Goal: Information Seeking & Learning: Learn about a topic

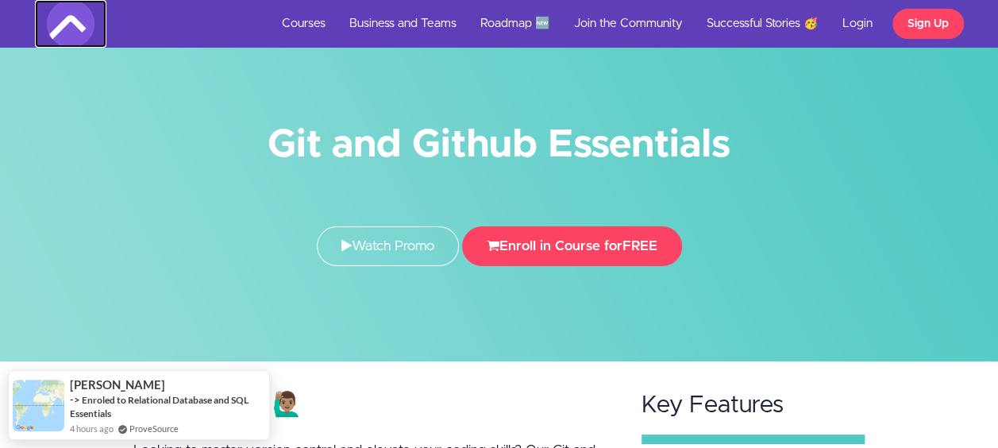
click at [70, 29] on img at bounding box center [71, 24] width 48 height 48
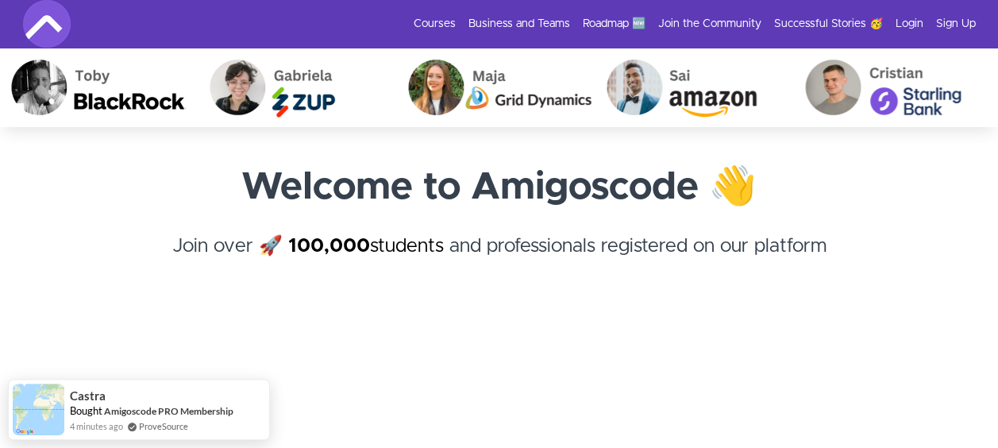
click at [40, 31] on img at bounding box center [47, 24] width 48 height 48
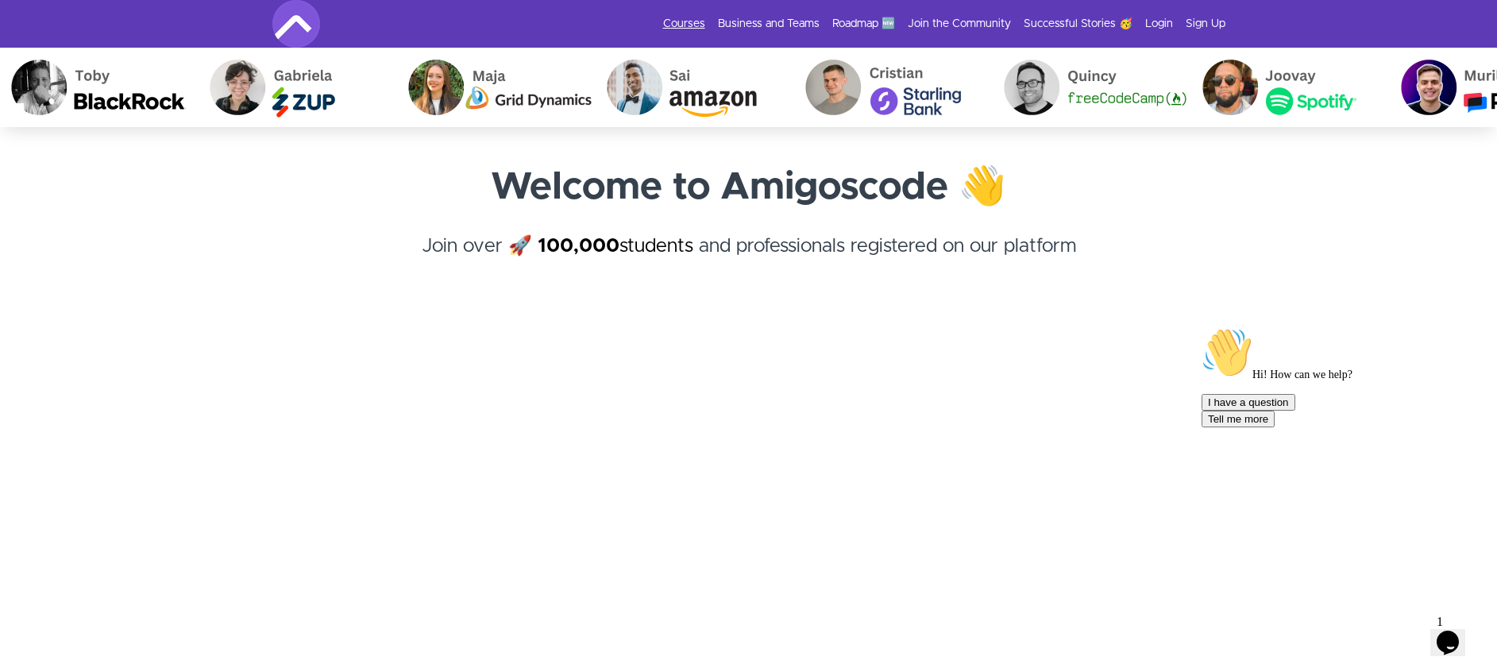
click at [691, 25] on link "Courses" at bounding box center [684, 24] width 42 height 16
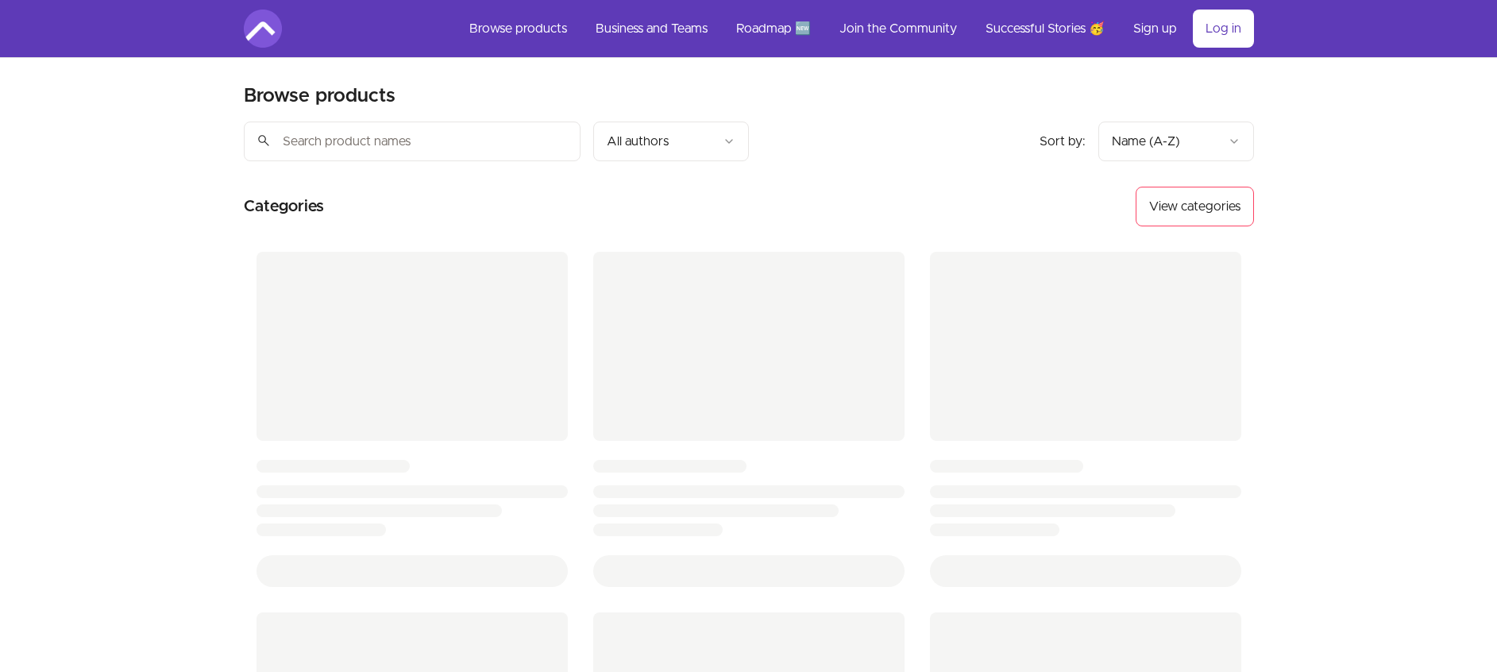
click at [470, 141] on input "search" at bounding box center [412, 142] width 337 height 40
type input "full stack"
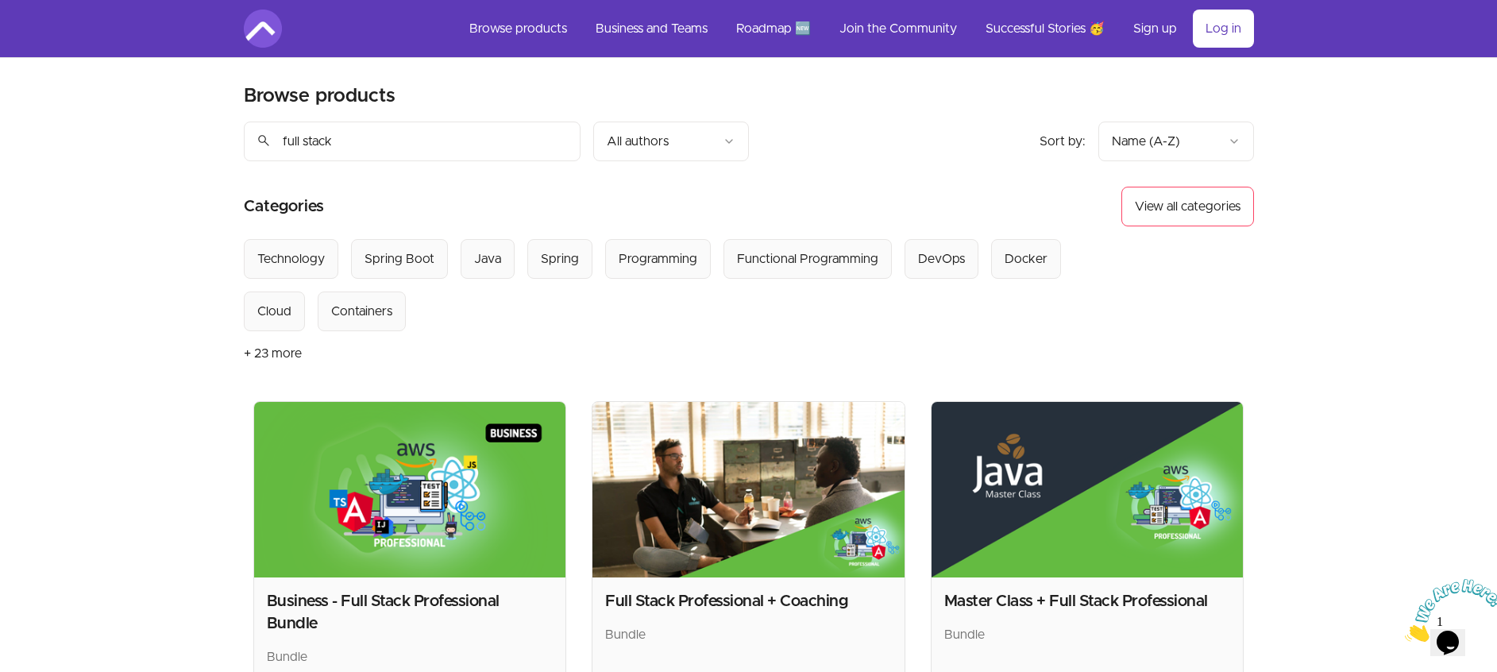
click at [378, 152] on input "full stack" at bounding box center [412, 142] width 337 height 40
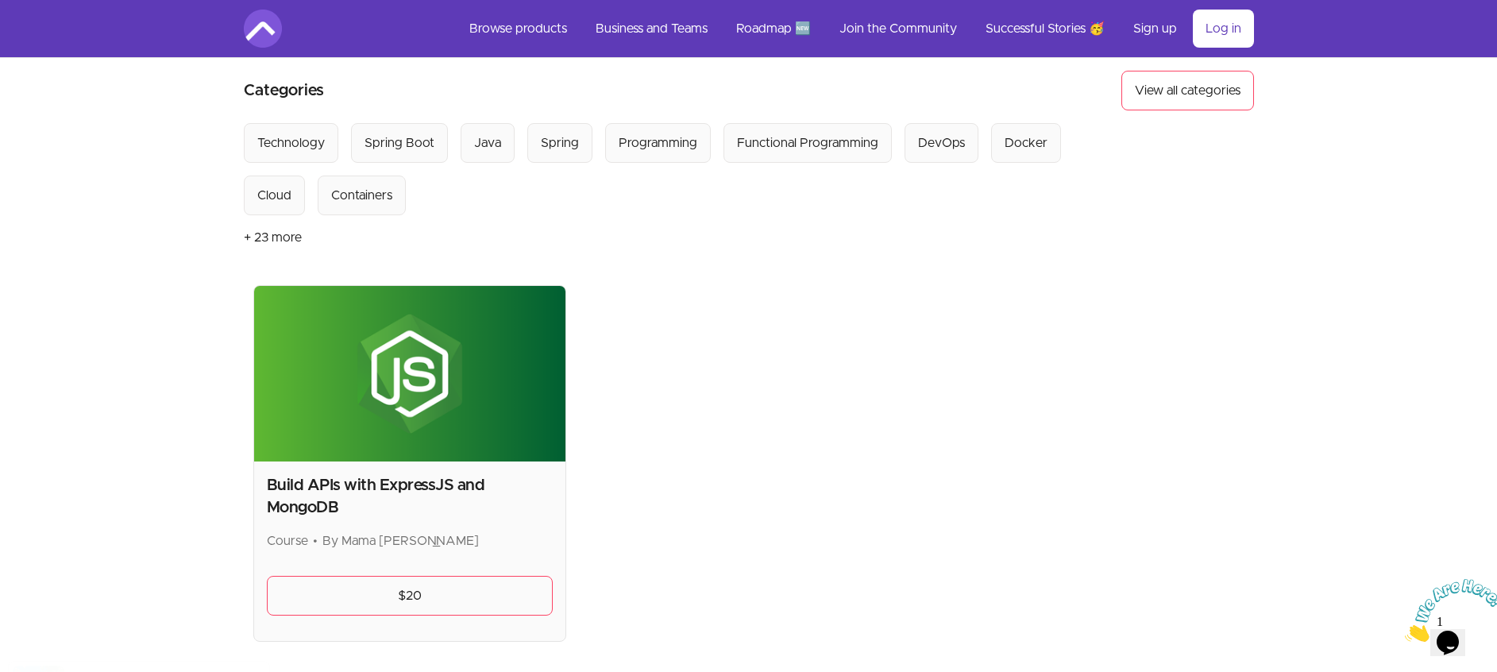
scroll to position [117, 0]
type input "js"
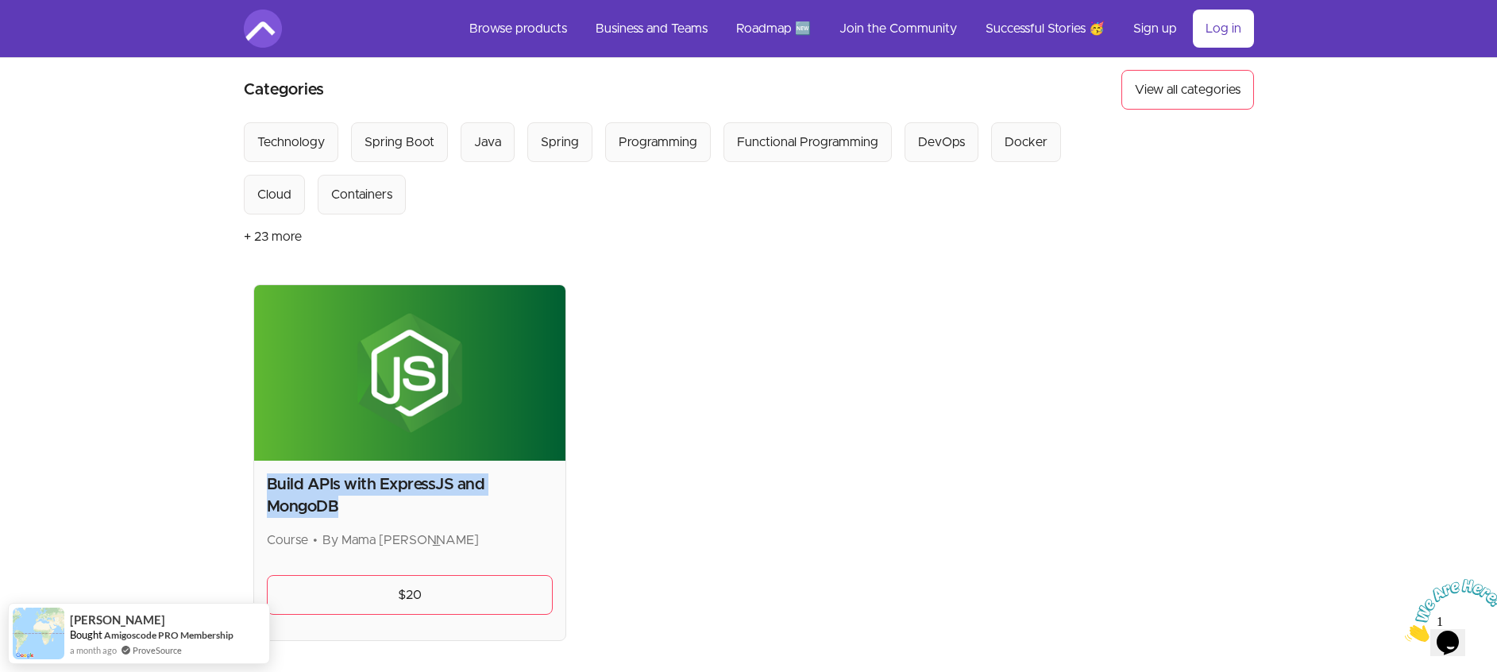
drag, startPoint x: 335, startPoint y: 504, endPoint x: 259, endPoint y: 483, distance: 79.2
click at [259, 483] on div "Build APIs with ExpressJS and MongoDB Course • By Mama Samba Braima Nelson $20" at bounding box center [410, 551] width 312 height 180
copy h2 "Build APIs with ExpressJS and MongoDB"
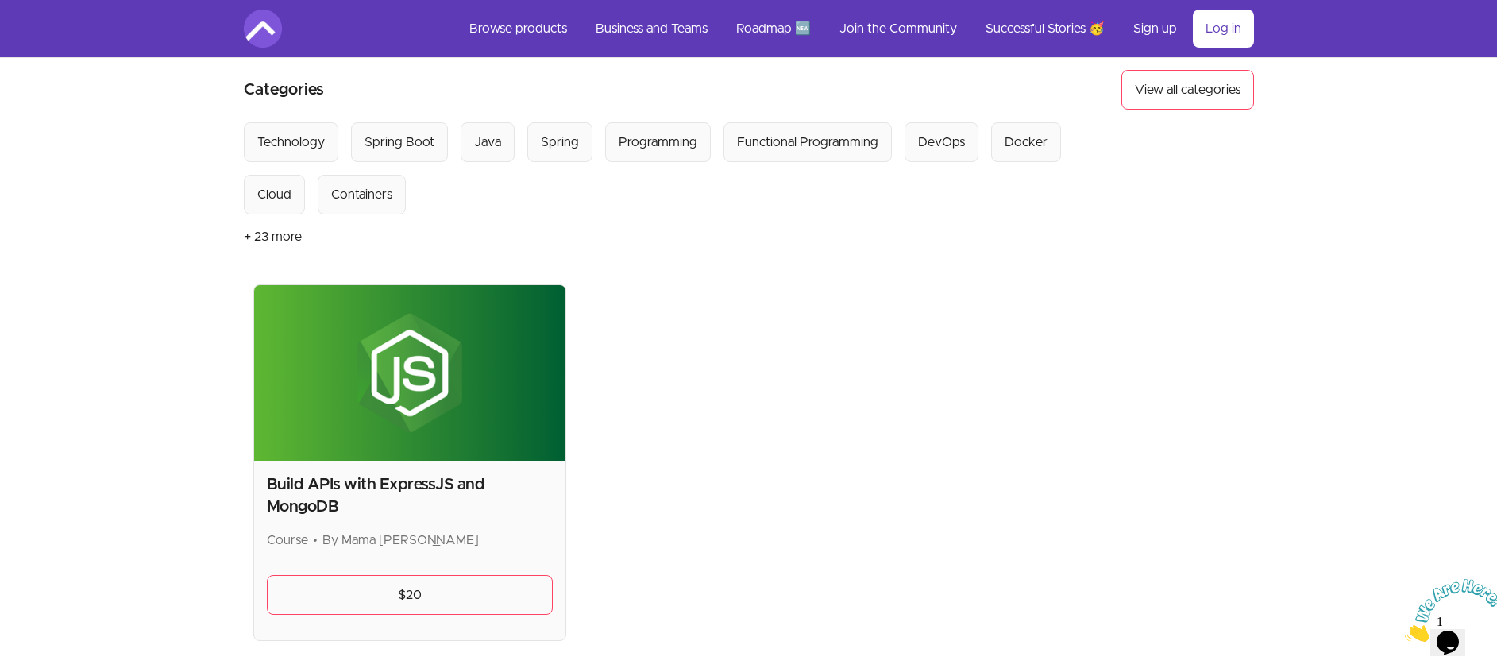
click at [191, 381] on div "Skip to main content Main menu Includes navigation links and user settings Brow…" at bounding box center [748, 373] width 1497 height 981
